Goal: Information Seeking & Learning: Check status

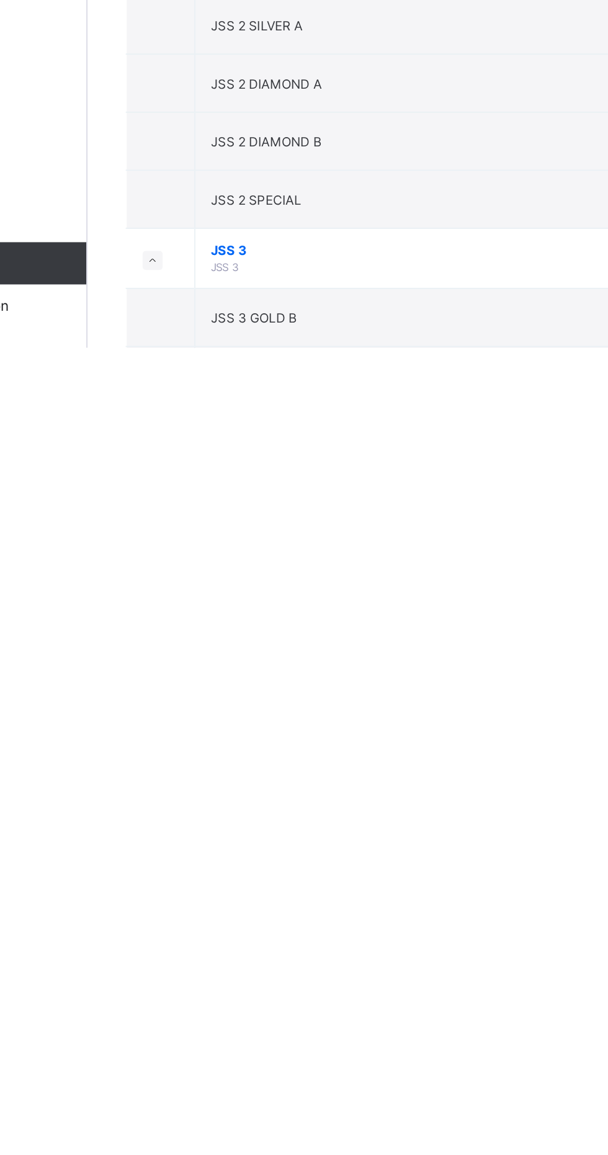
scroll to position [2018, 0]
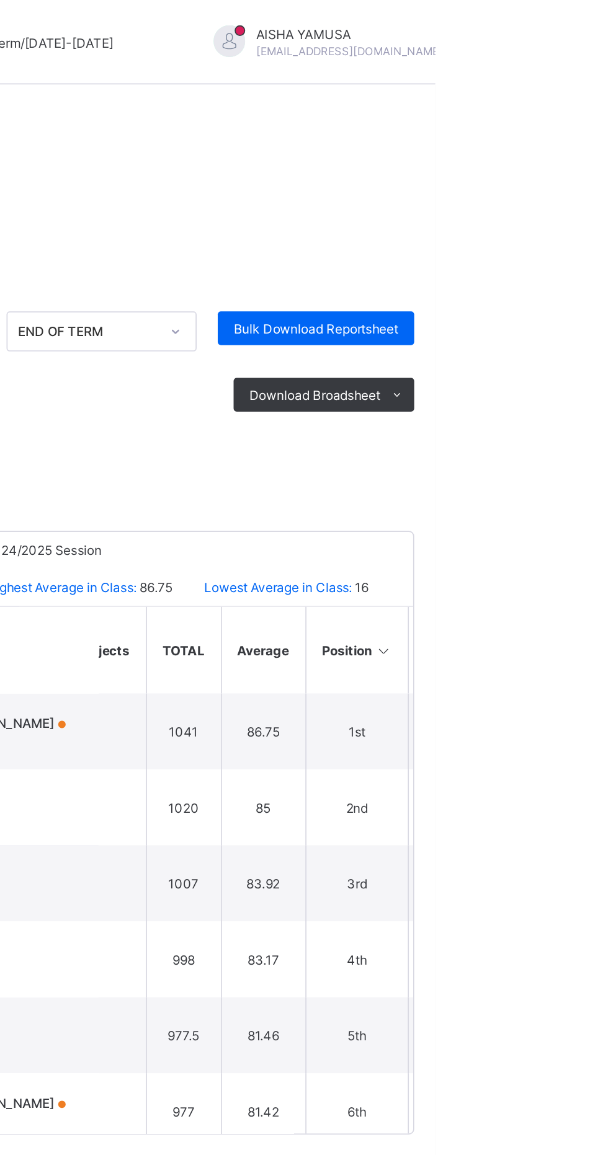
scroll to position [0, 876]
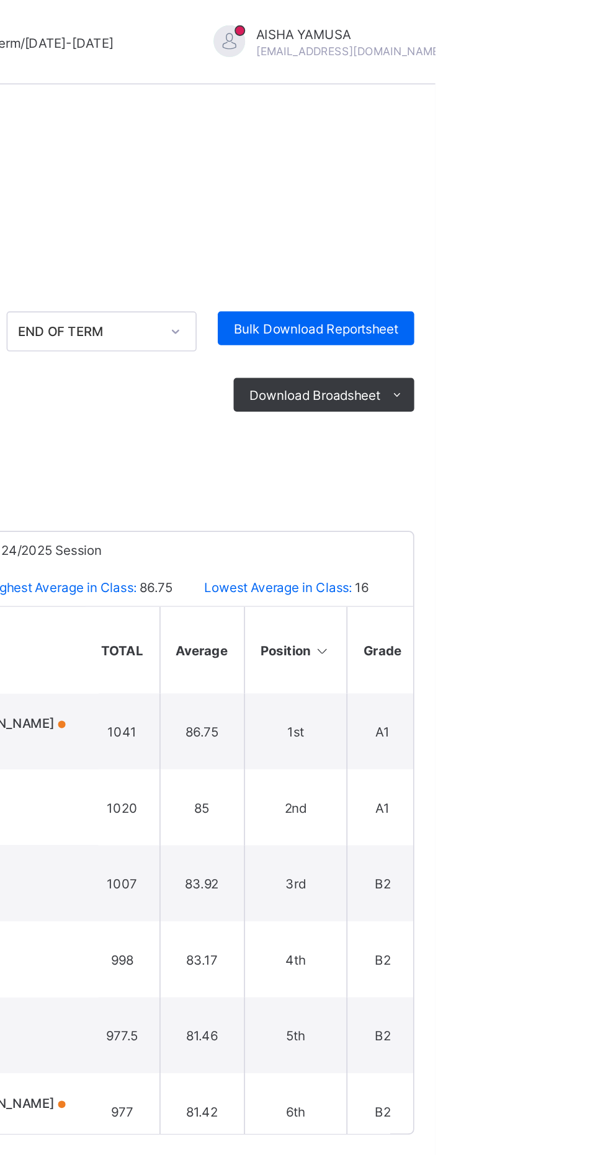
click at [536, 386] on icon at bounding box center [541, 382] width 11 height 9
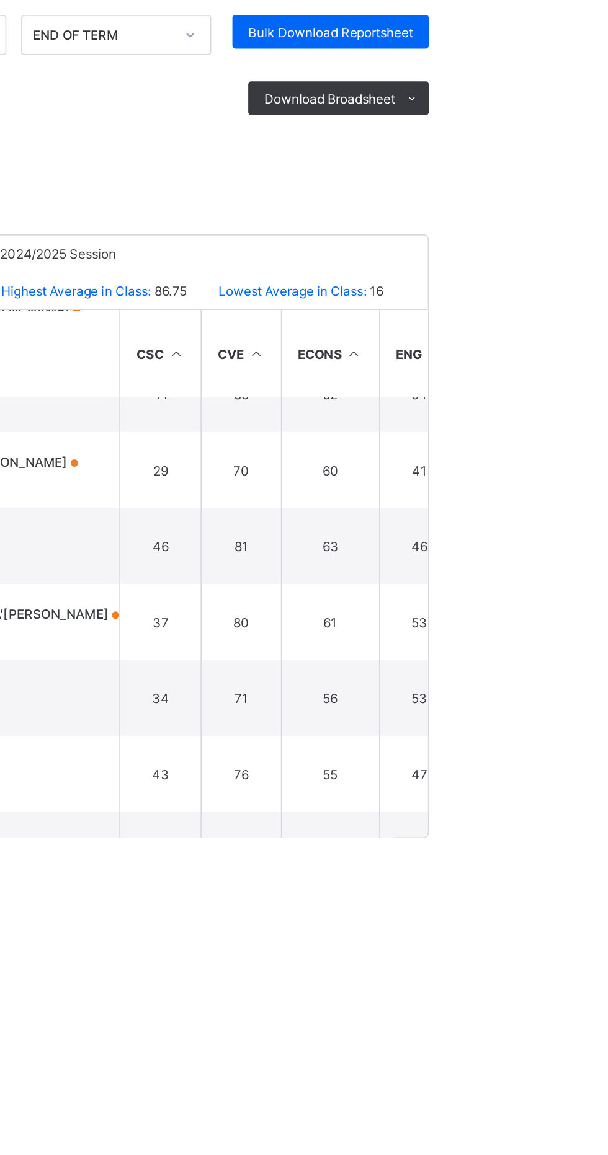
scroll to position [1989, 138]
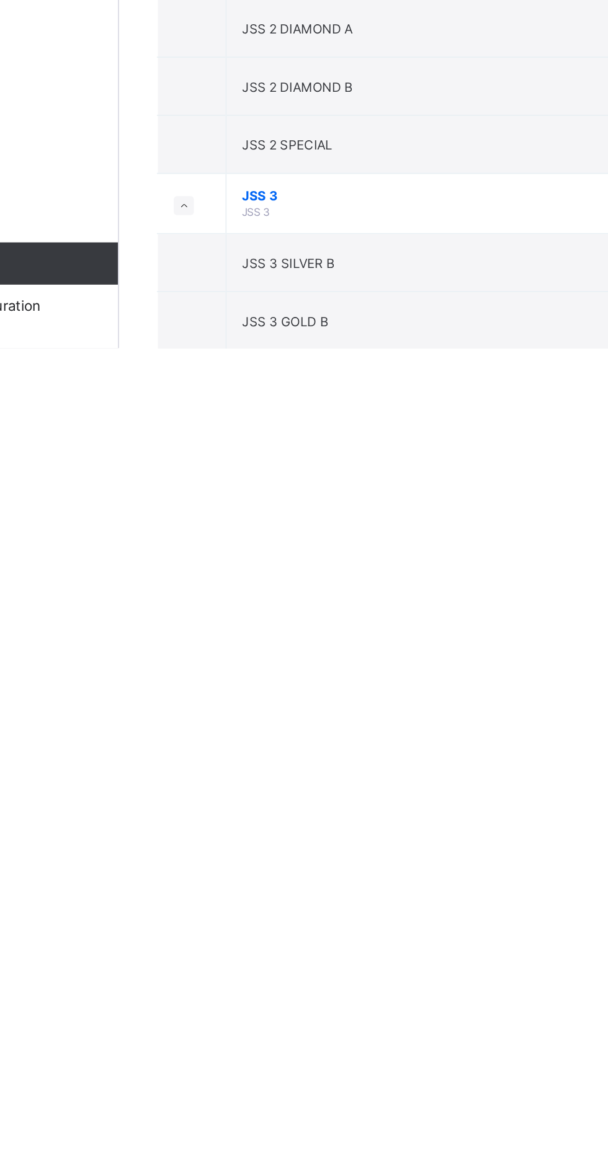
scroll to position [2055, 0]
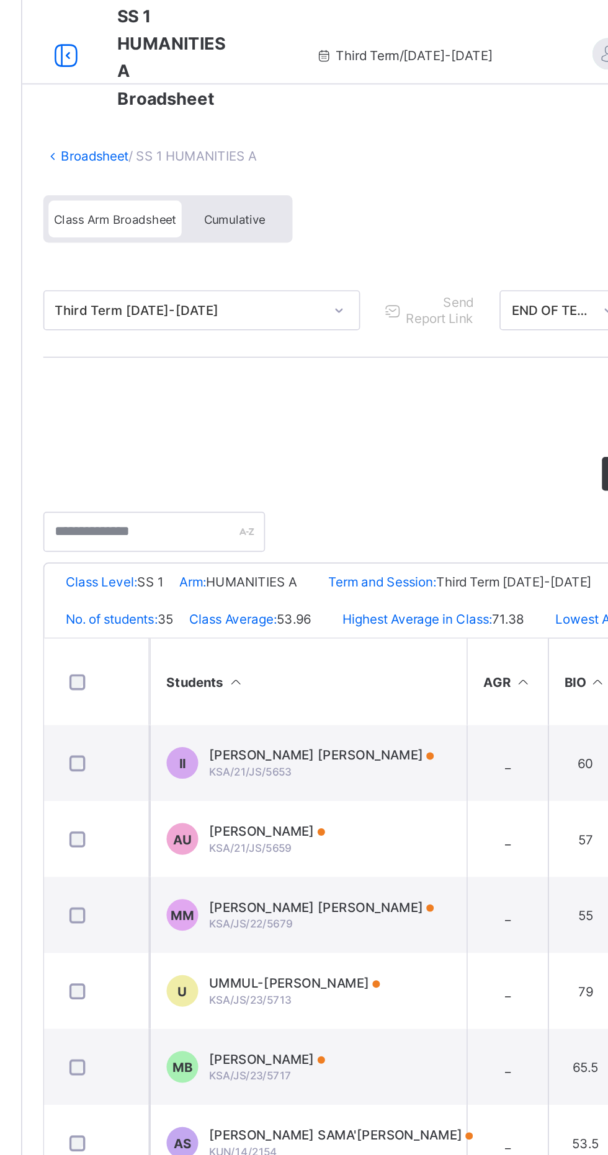
click at [290, 131] on span "Cumulative" at bounding box center [274, 129] width 36 height 9
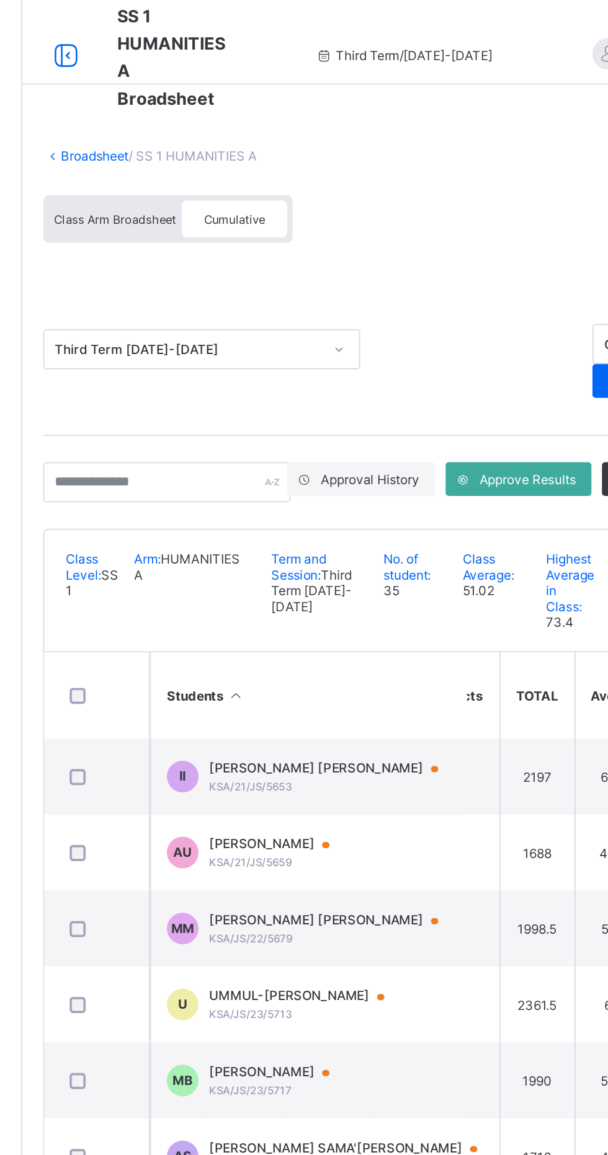
scroll to position [0, 920]
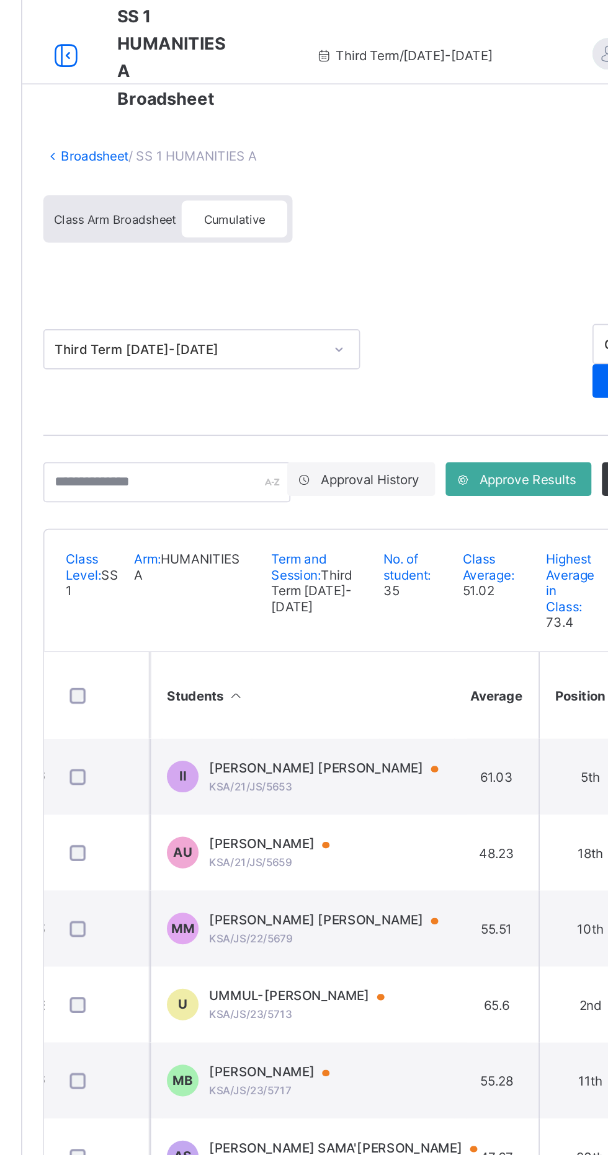
click at [471, 434] on th "Position" at bounding box center [482, 408] width 61 height 51
click at [493, 414] on icon at bounding box center [498, 408] width 11 height 9
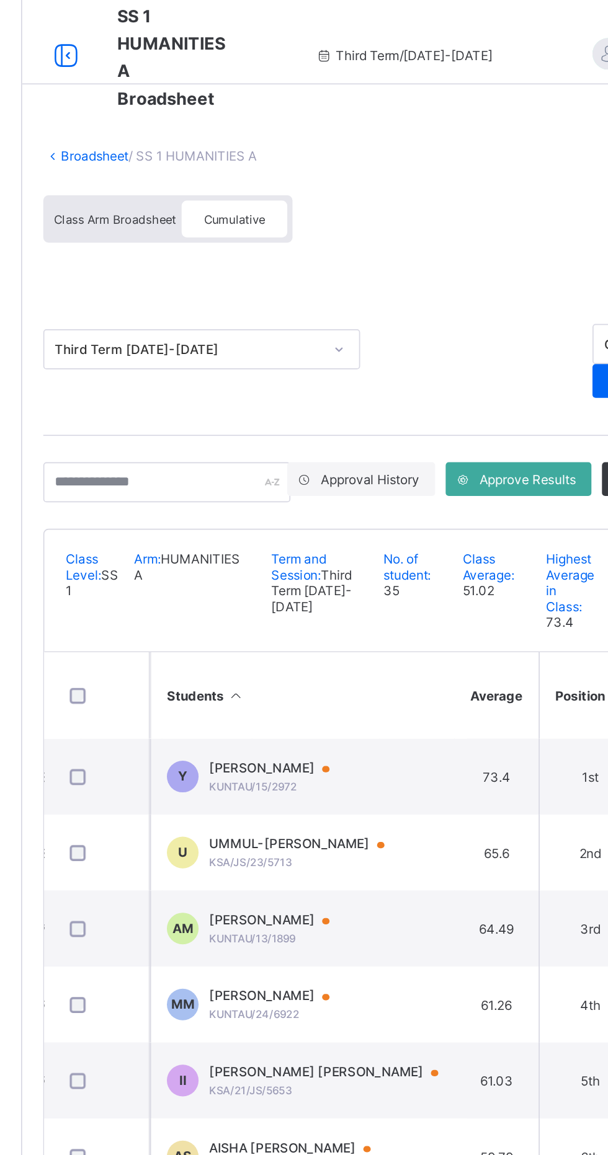
click at [469, 434] on th "Position" at bounding box center [482, 408] width 61 height 51
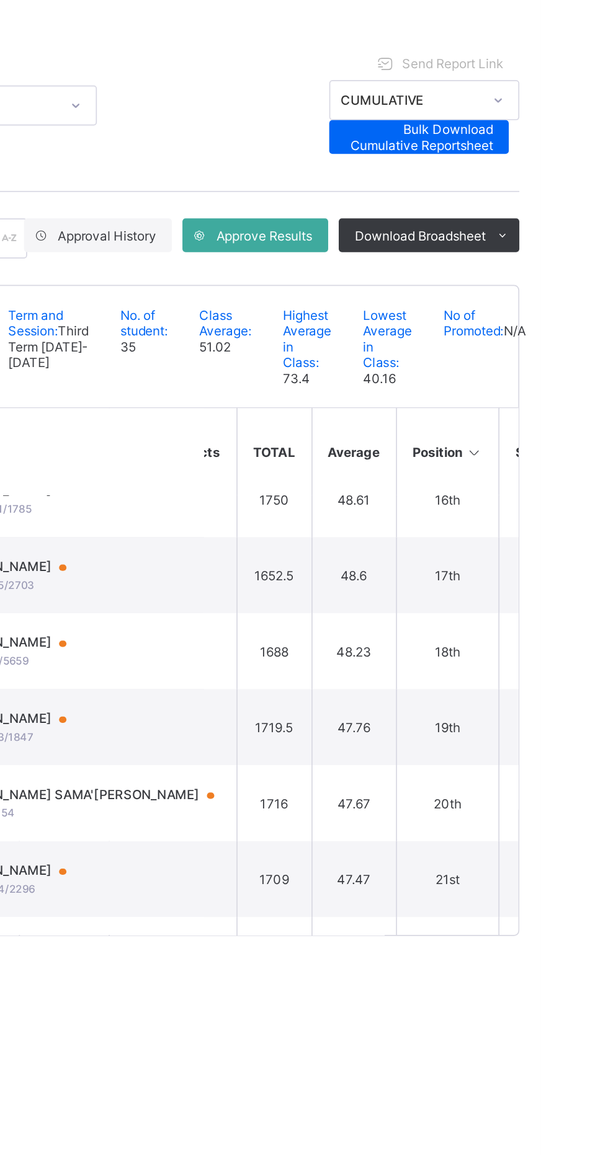
scroll to position [690, 848]
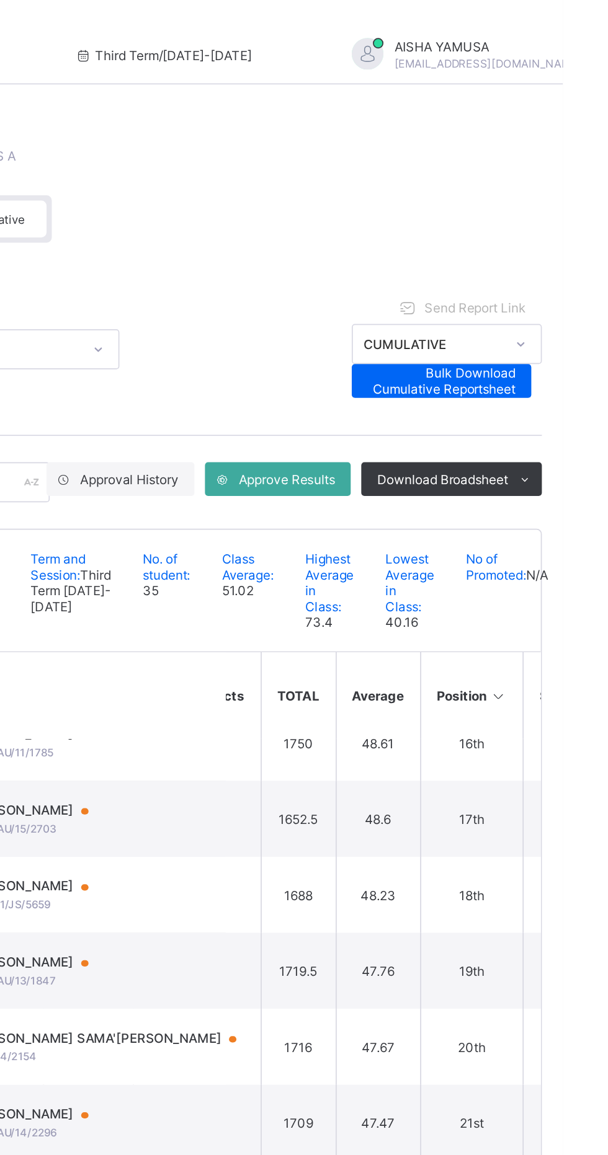
click at [585, 282] on icon at bounding box center [585, 282] width 9 height 8
click at [0, 0] on li "PDF" at bounding box center [0, 0] width 0 height 0
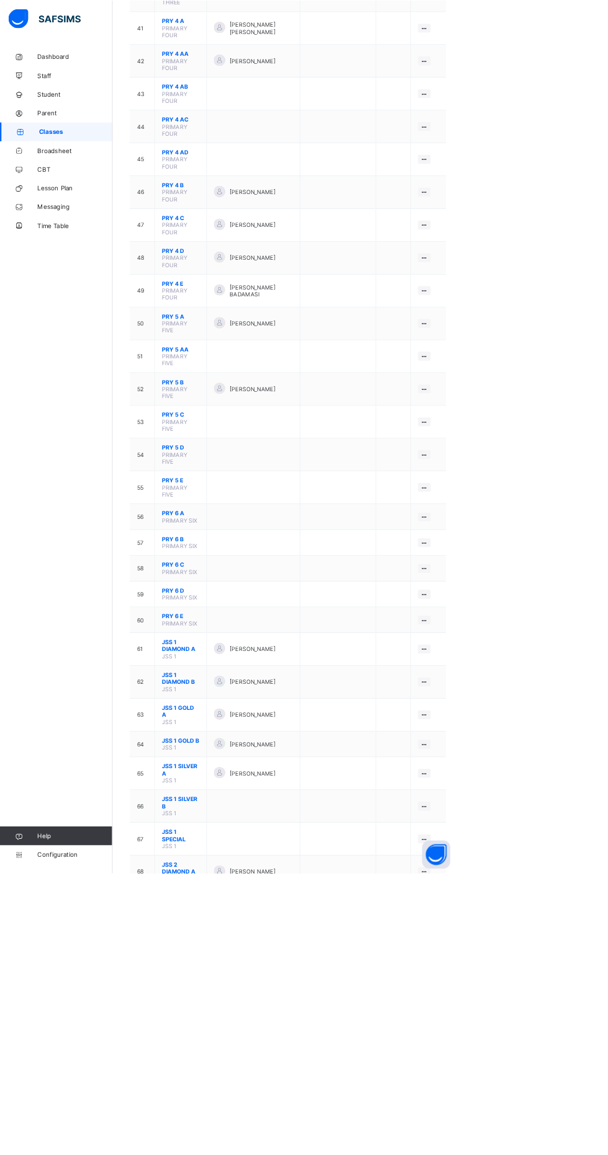
scroll to position [1758, 0]
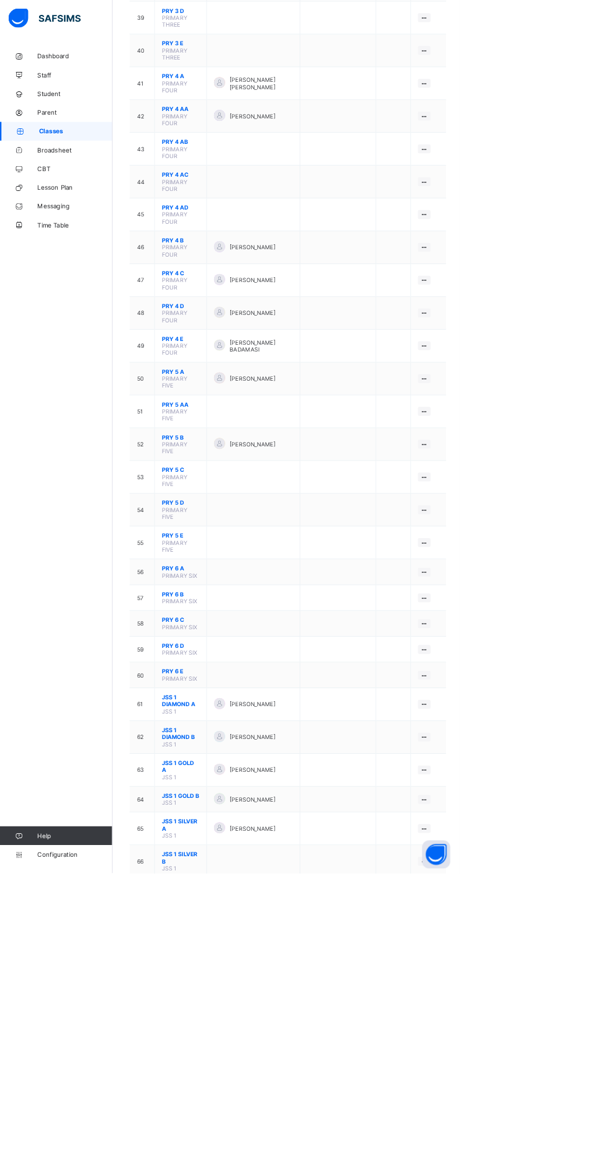
click at [110, 198] on span "Broadsheet" at bounding box center [99, 198] width 99 height 10
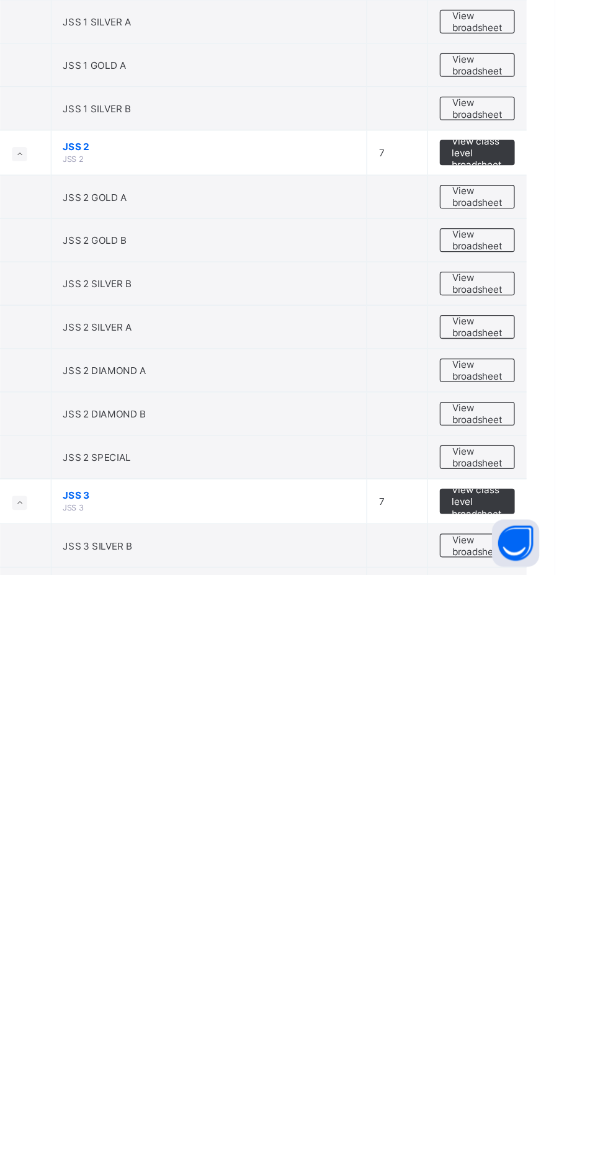
scroll to position [2089, 0]
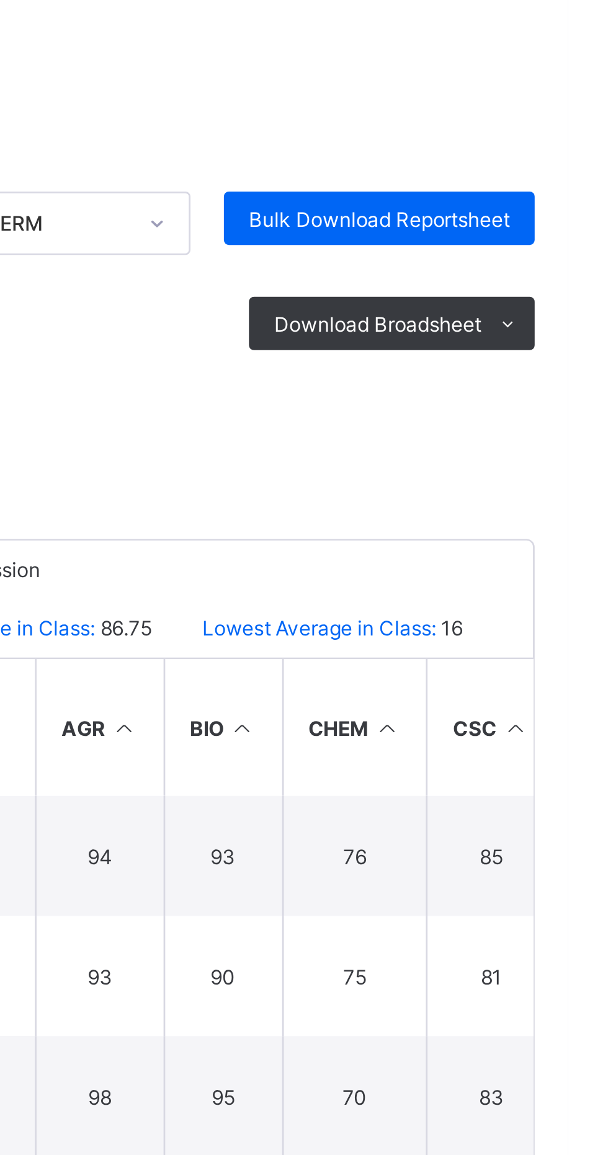
click at [585, 139] on div "Class Level Broadsheet Cumulative" at bounding box center [378, 144] width 434 height 47
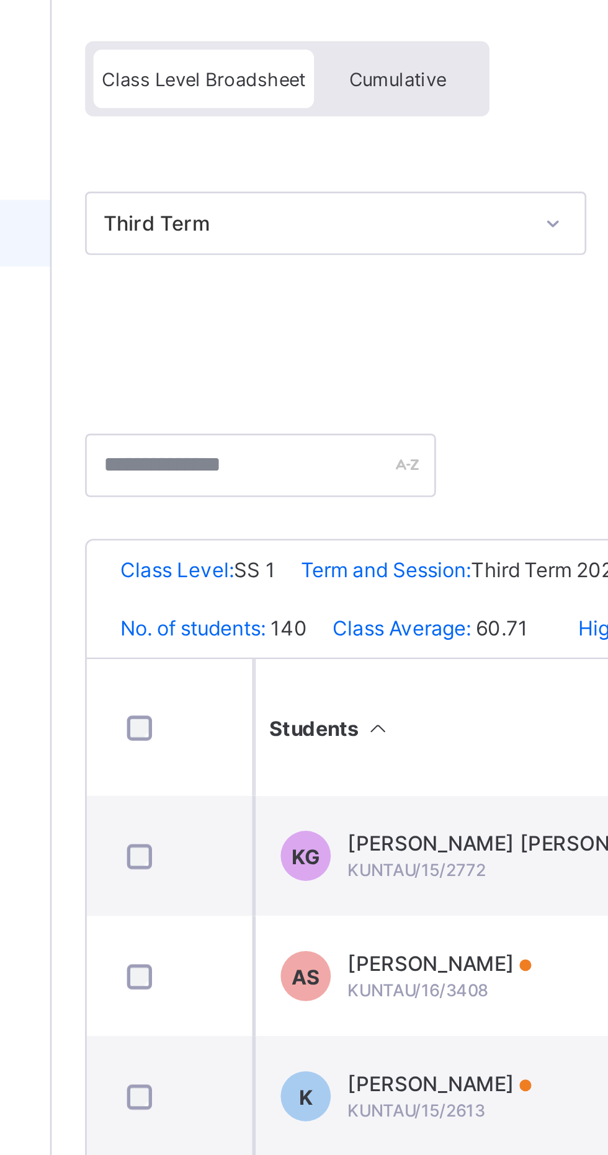
click at [287, 143] on span "Cumulative" at bounding box center [277, 141] width 36 height 9
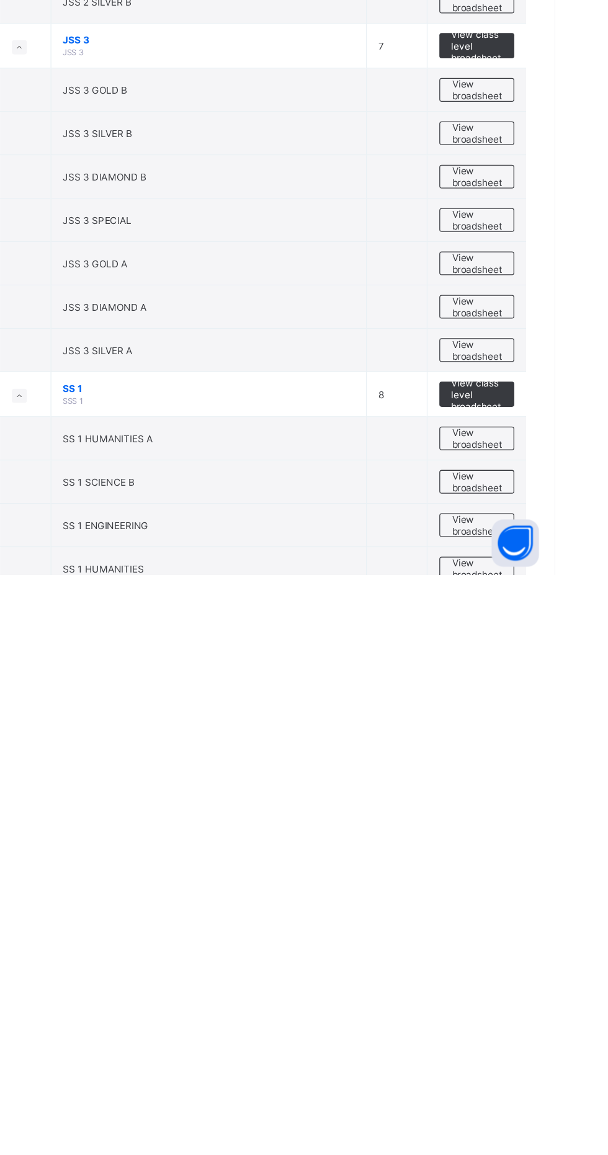
scroll to position [2382, 0]
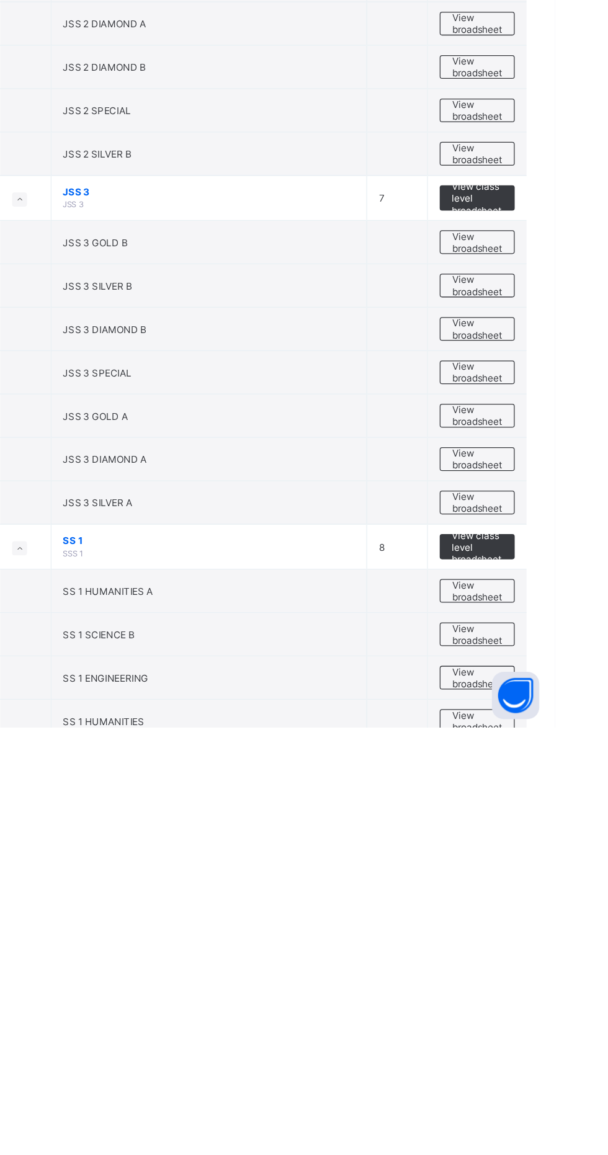
click at [556, 1038] on span "View broadsheet" at bounding box center [546, 1047] width 39 height 19
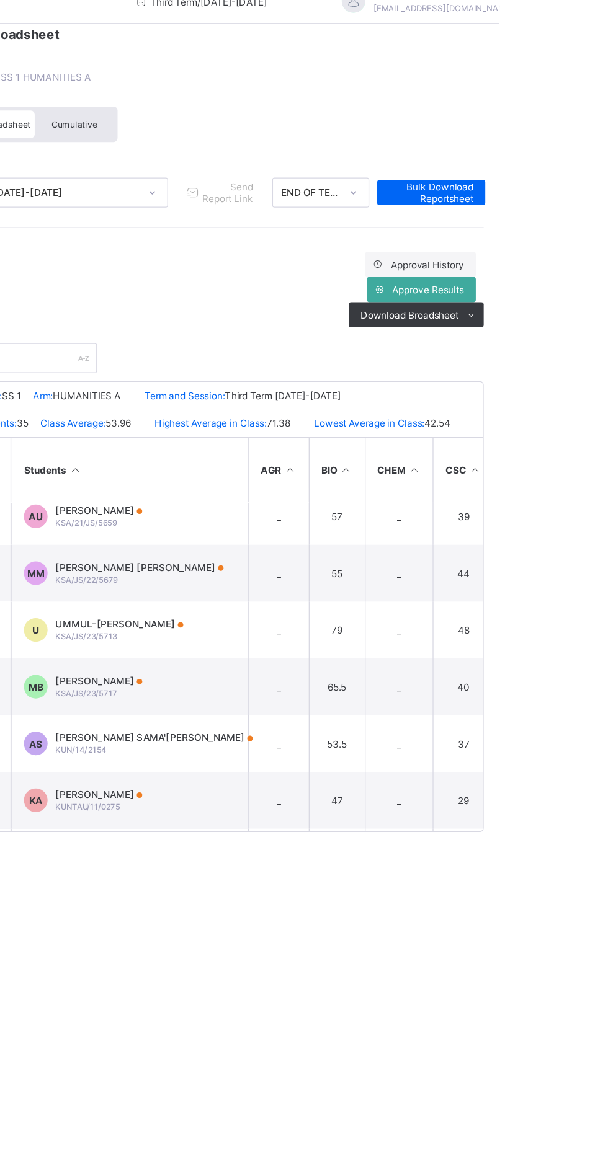
scroll to position [30, 0]
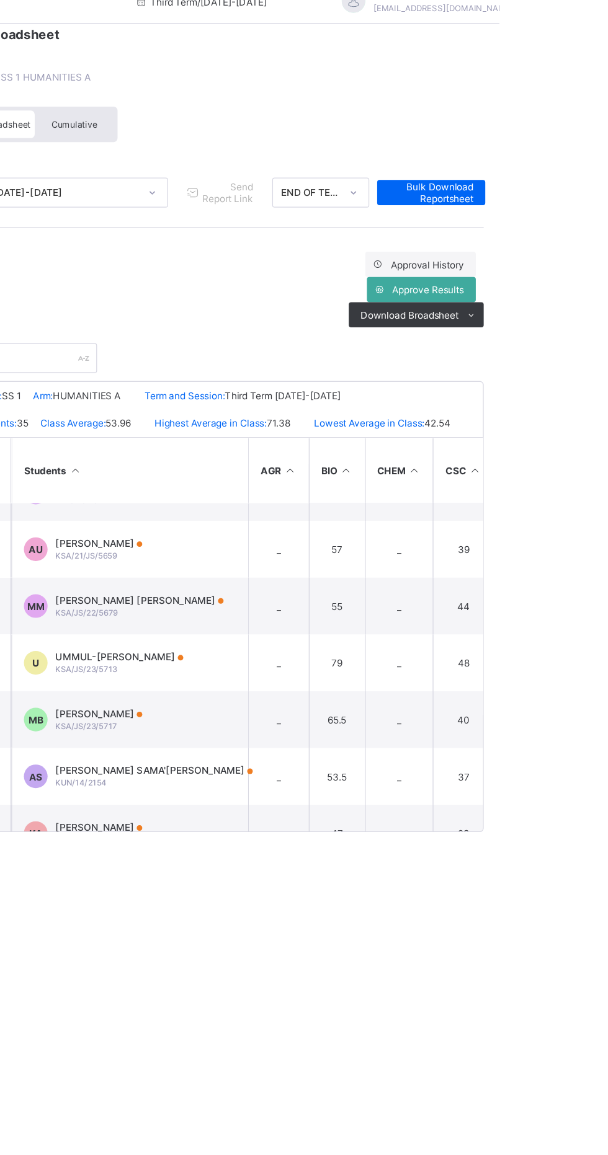
click at [364, 641] on span "[PERSON_NAME] SAMA'[PERSON_NAME]" at bounding box center [336, 636] width 155 height 9
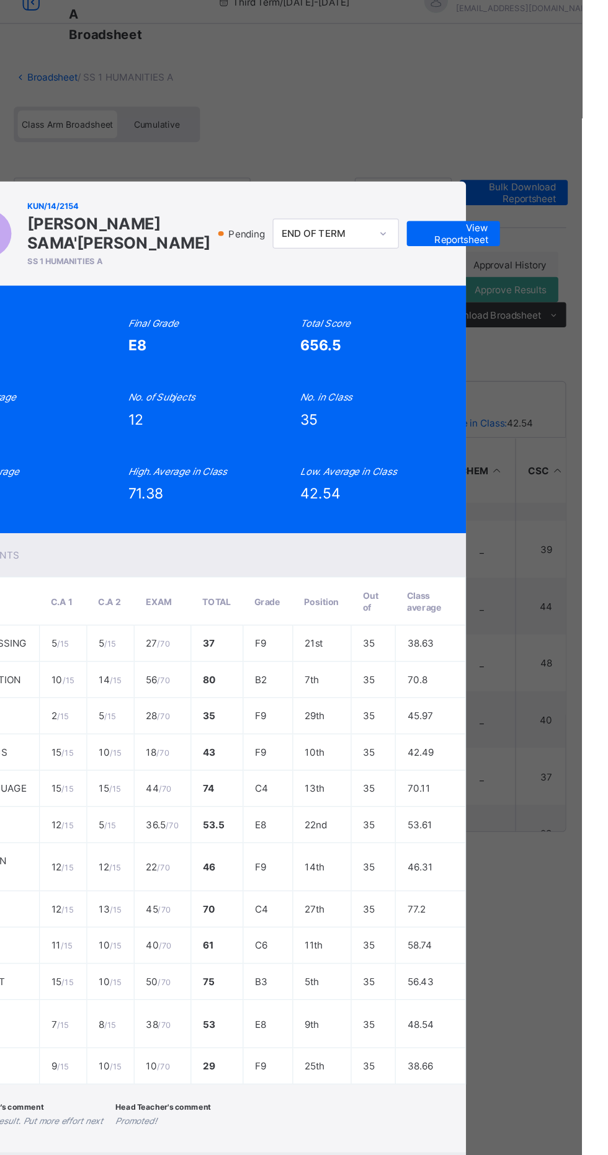
click at [487, 102] on div "AS KUN/14/2154 ABDULRAZAQ ALHASSAN SAMA'ILA SS 1 HUMANITIES A Pending END OF TE…" at bounding box center [304, 577] width 608 height 1155
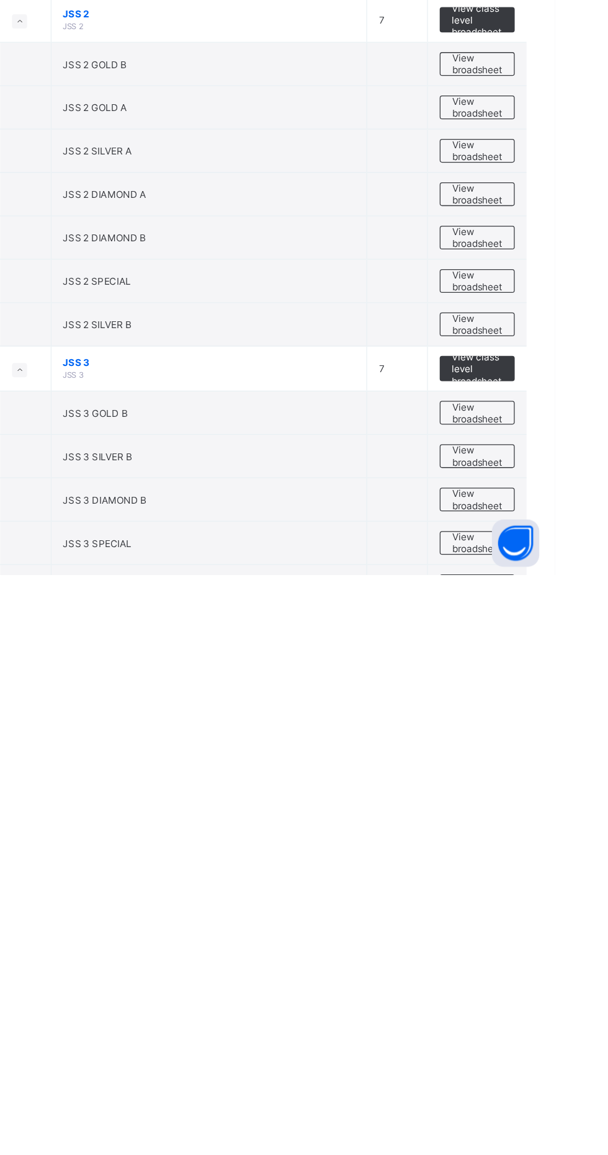
scroll to position [2132, 0]
